Goal: Transaction & Acquisition: Book appointment/travel/reservation

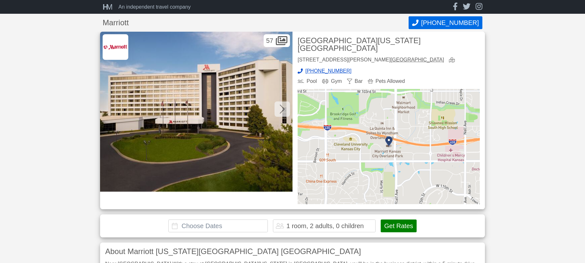
click at [305, 223] on div "1 room, 2 adults, 0 children" at bounding box center [324, 226] width 77 height 6
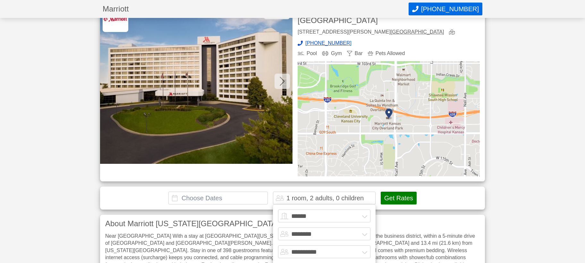
scroll to position [38, 0]
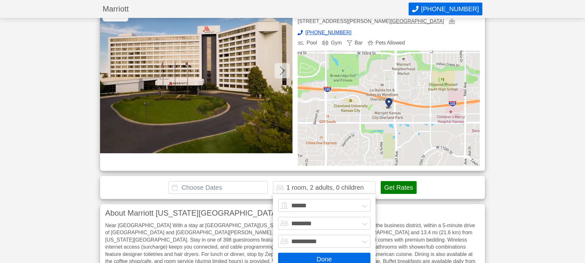
click at [362, 235] on select "**********" at bounding box center [324, 241] width 92 height 13
select select "*"
click at [278, 235] on select "**********" at bounding box center [324, 241] width 92 height 13
click at [317, 253] on button "Done" at bounding box center [324, 259] width 92 height 13
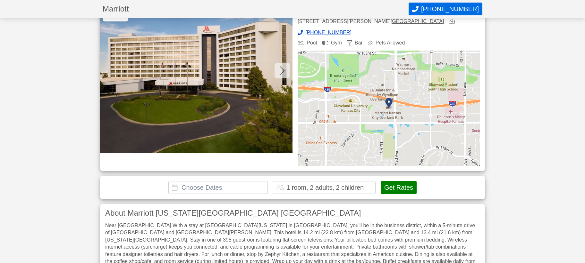
click at [214, 181] on input "text" at bounding box center [217, 187] width 99 height 13
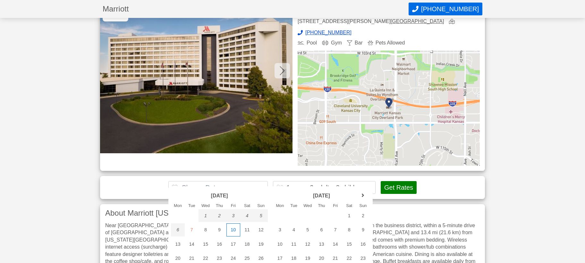
click at [235, 229] on div "10" at bounding box center [233, 230] width 14 height 13
click at [178, 246] on div "13" at bounding box center [178, 244] width 14 height 13
type input "[DATE] - [DATE]"
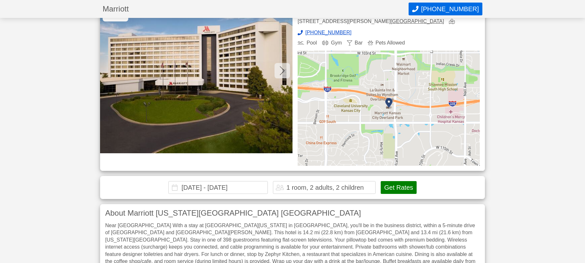
click at [406, 181] on button "Get Rates" at bounding box center [398, 187] width 36 height 13
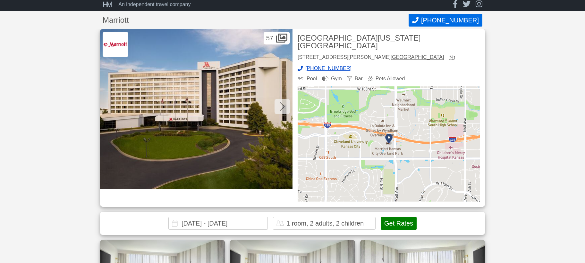
scroll to position [0, 0]
